Goal: Task Accomplishment & Management: Manage account settings

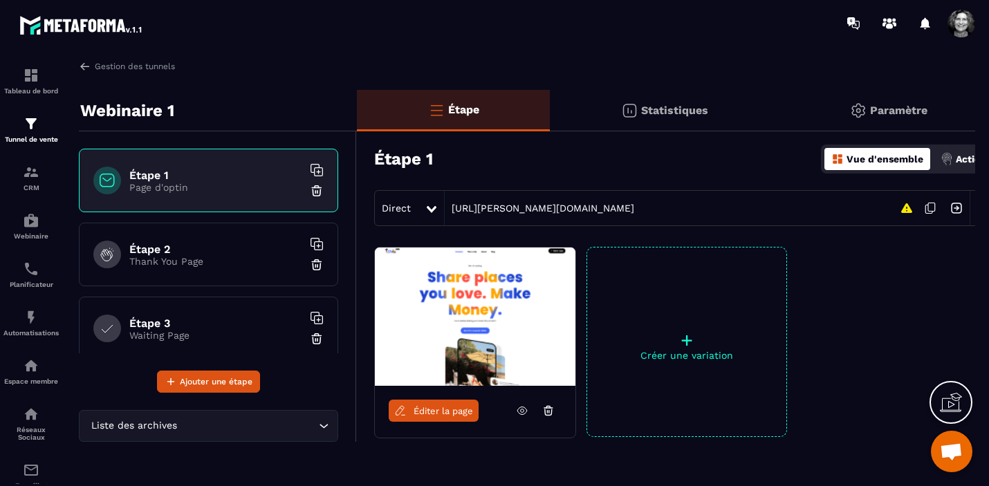
click at [971, 19] on span at bounding box center [961, 24] width 28 height 28
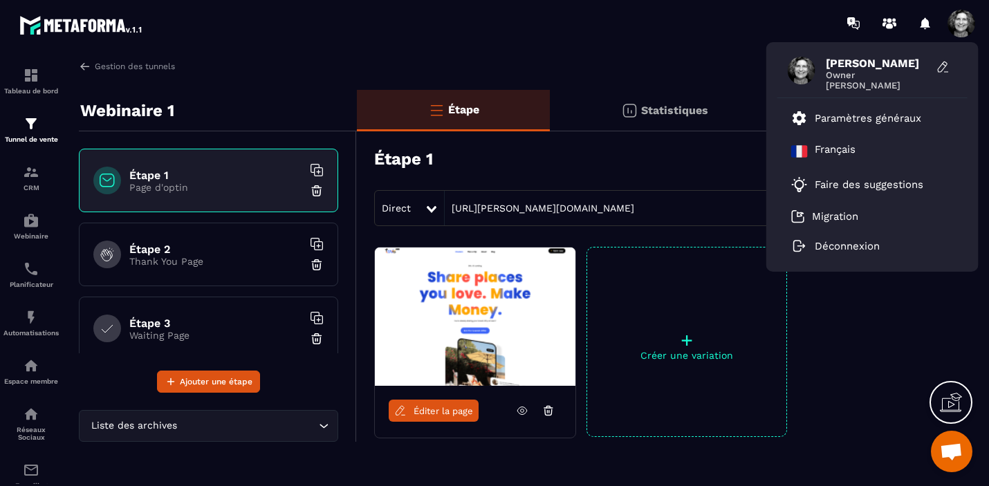
click at [626, 41] on div "[PERSON_NAME] Owner [PERSON_NAME] Paramètres généraux [DEMOGRAPHIC_DATA] Faire …" at bounding box center [575, 23] width 826 height 46
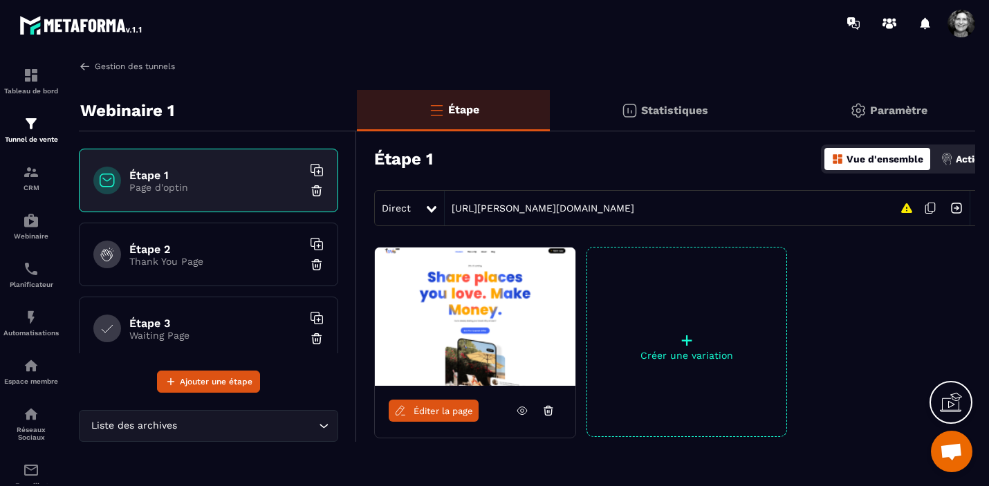
click at [106, 64] on link "Gestion des tunnels" at bounding box center [127, 66] width 96 height 12
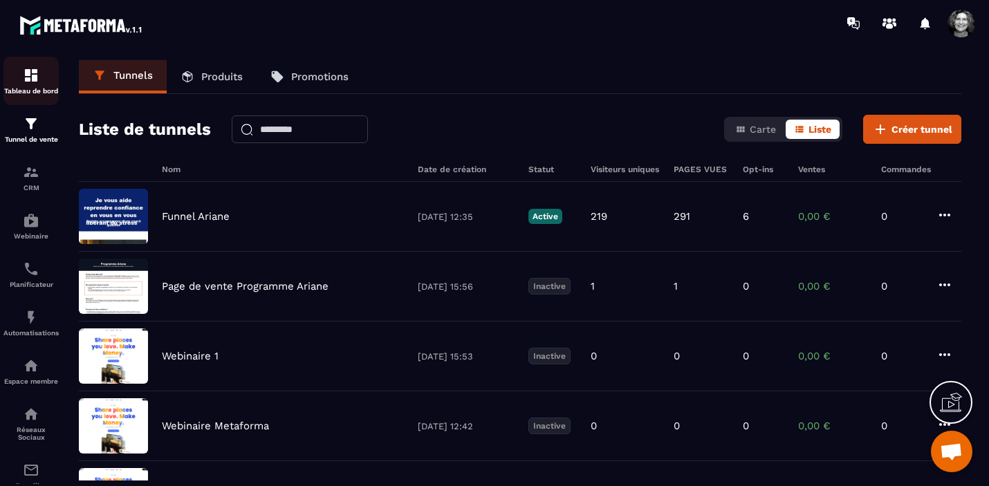
click at [37, 77] on img at bounding box center [31, 75] width 17 height 17
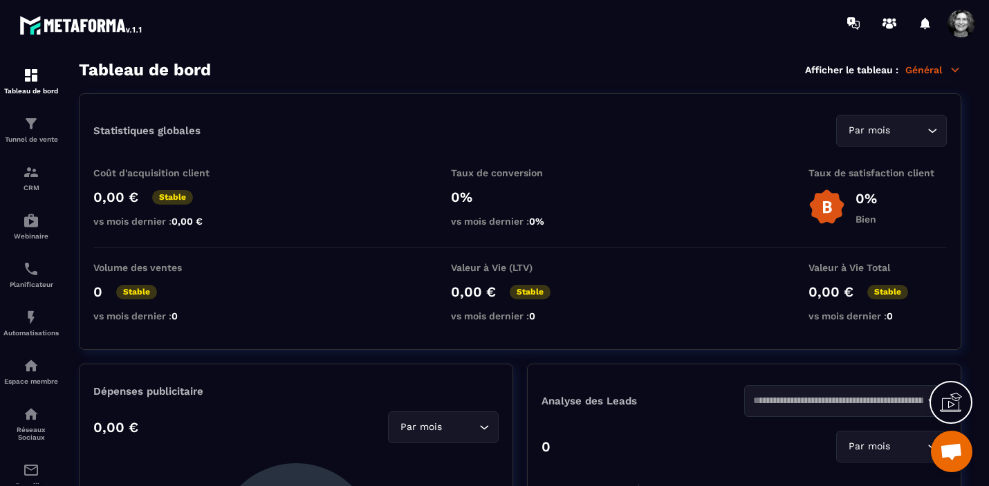
click at [955, 67] on icon at bounding box center [954, 70] width 12 height 12
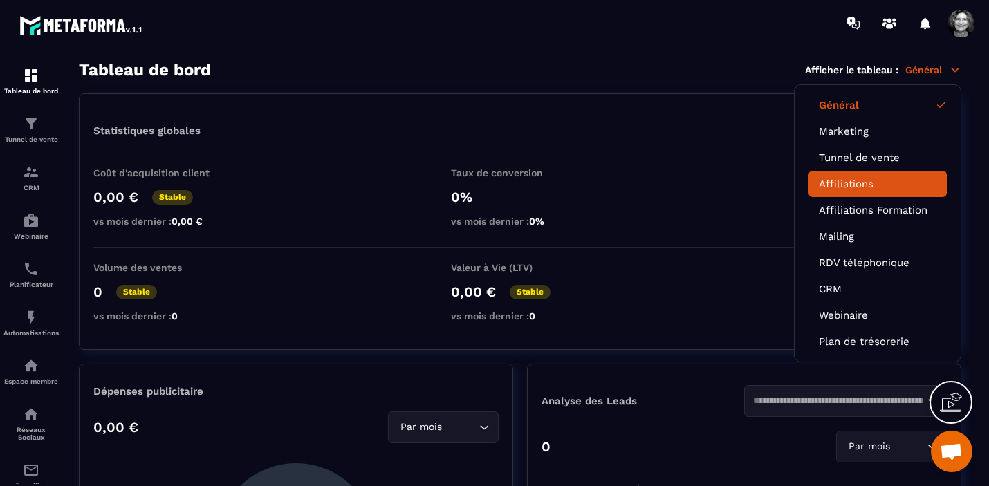
click at [879, 184] on link "Affiliations" at bounding box center [877, 184] width 118 height 12
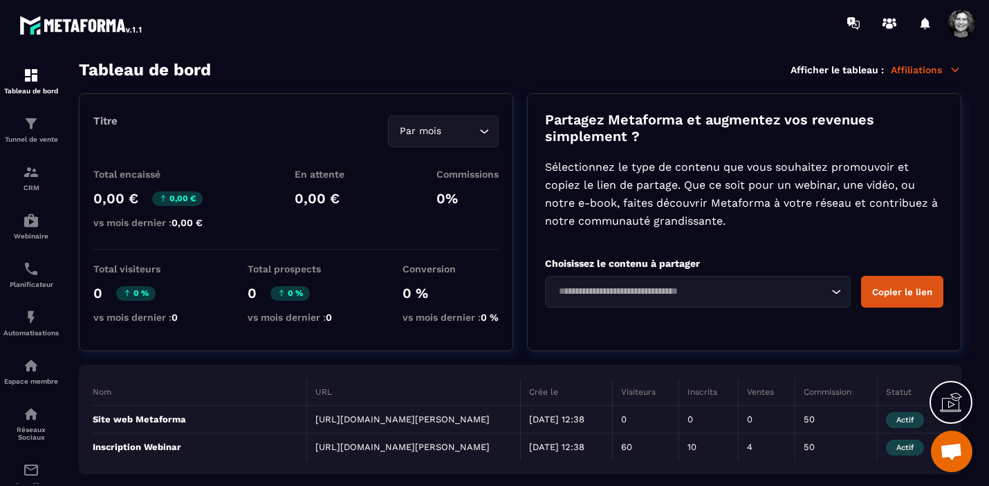
click at [959, 30] on span at bounding box center [961, 24] width 28 height 28
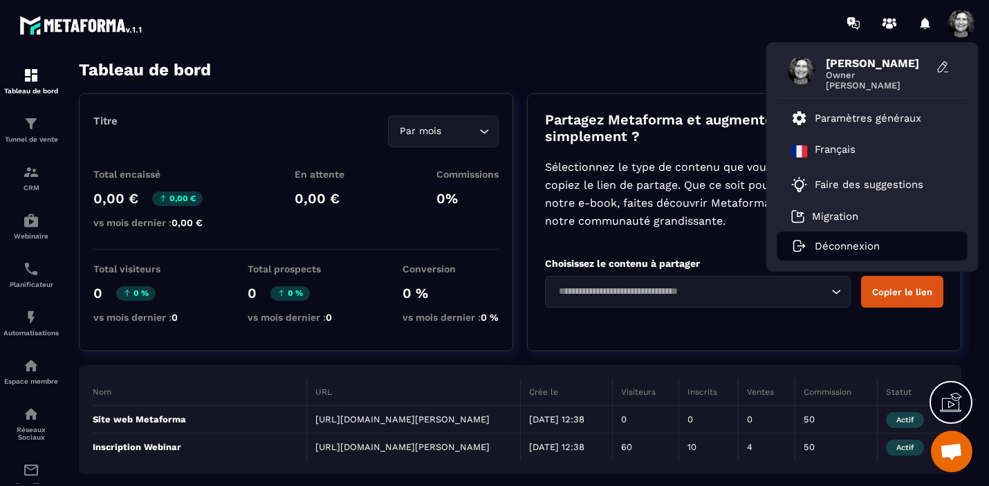
click at [843, 247] on p "Déconnexion" at bounding box center [846, 246] width 65 height 12
